Goal: Download file/media

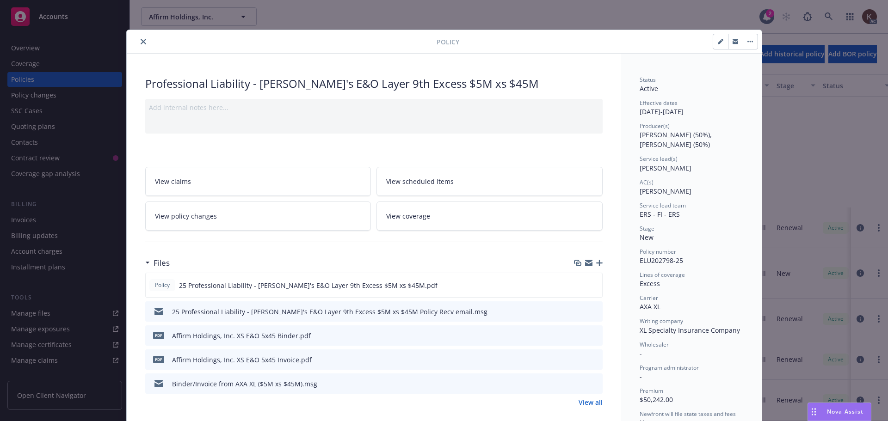
scroll to position [28, 0]
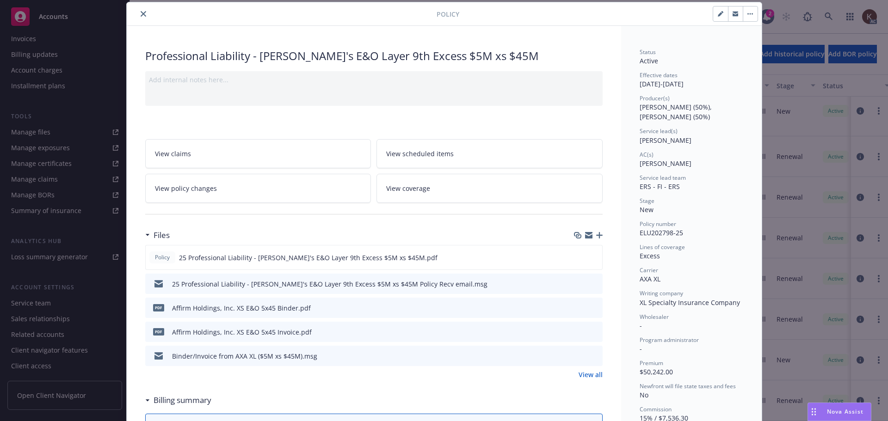
click at [141, 16] on icon "close" at bounding box center [144, 14] width 6 height 6
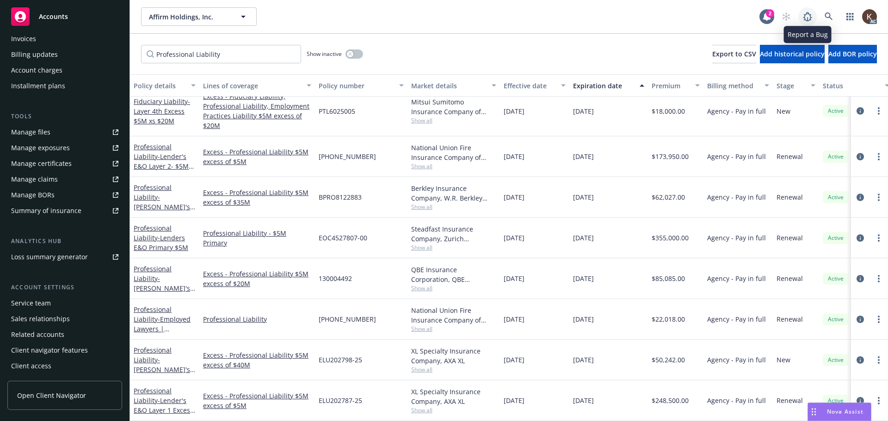
click at [814, 14] on link at bounding box center [807, 16] width 19 height 19
click at [821, 18] on link at bounding box center [829, 16] width 19 height 19
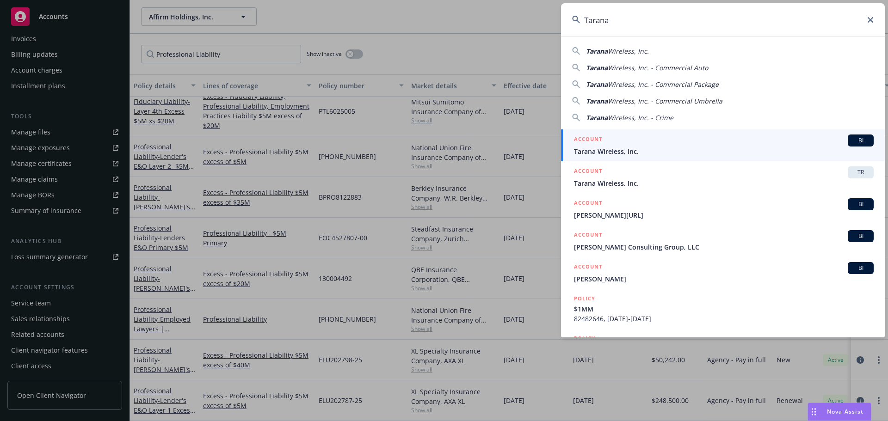
type input "Tarana"
click at [617, 144] on div "ACCOUNT BI" at bounding box center [724, 141] width 300 height 12
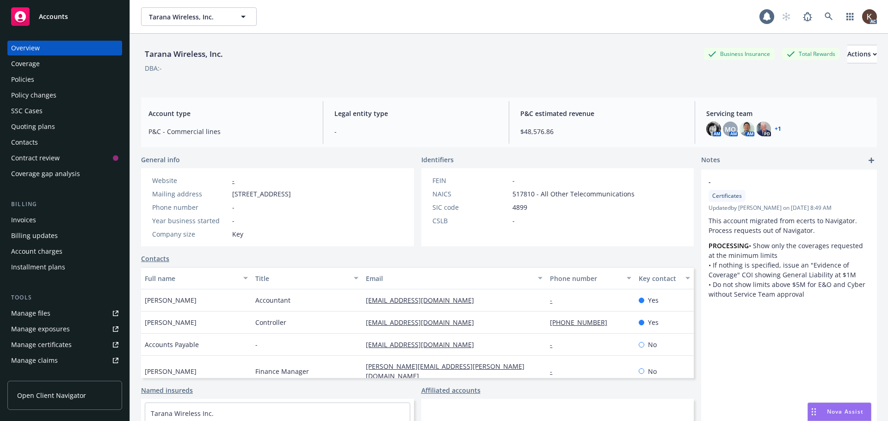
click at [44, 79] on div "Policies" at bounding box center [64, 79] width 107 height 15
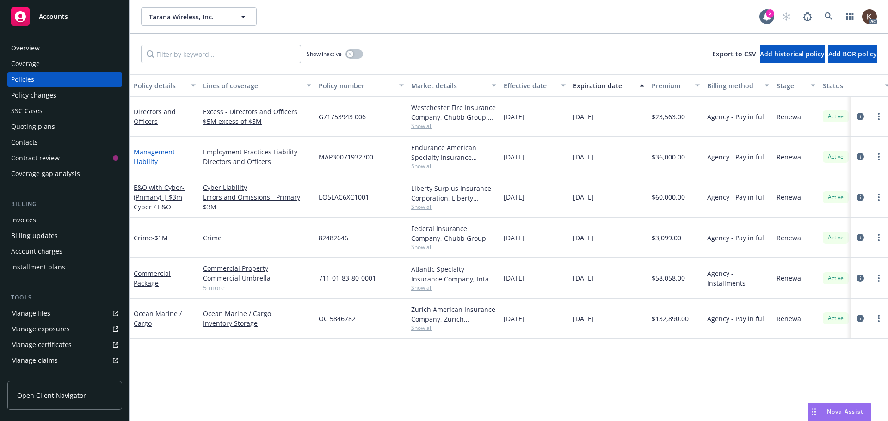
click at [155, 156] on link "Management Liability" at bounding box center [154, 157] width 41 height 19
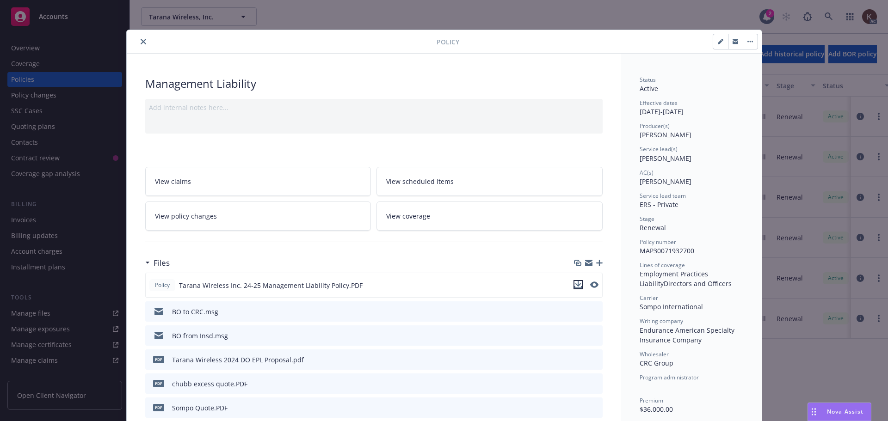
click at [574, 285] on icon "download file" at bounding box center [577, 284] width 7 height 7
